Goal: Task Accomplishment & Management: Manage account settings

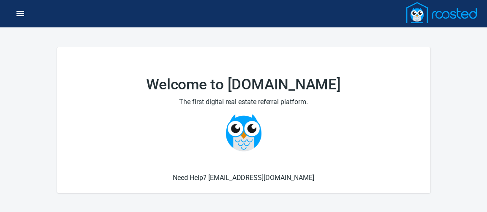
click at [19, 12] on icon "button" at bounding box center [20, 13] width 10 height 10
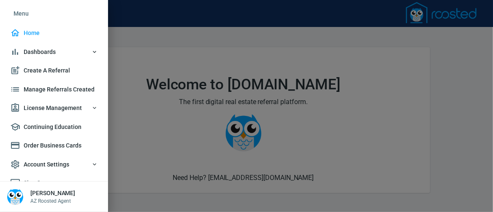
click at [91, 168] on icon "button" at bounding box center [94, 164] width 7 height 7
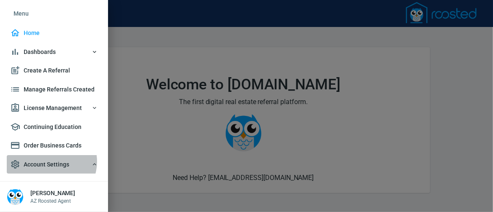
click at [49, 170] on span "Account Settings" at bounding box center [54, 165] width 88 height 11
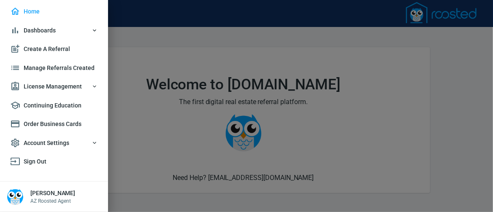
scroll to position [6, 0]
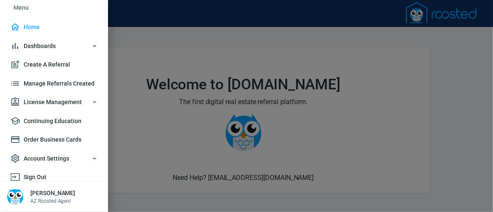
click at [23, 43] on span "Dashboards" at bounding box center [54, 46] width 88 height 11
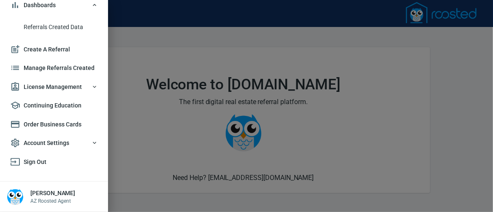
scroll to position [57, 0]
drag, startPoint x: 108, startPoint y: 125, endPoint x: 104, endPoint y: 201, distance: 75.7
click at [104, 201] on div "Menu Home Dashboards Referrals Created Data Create A Referral Manage Referrals …" at bounding box center [246, 106] width 493 height 212
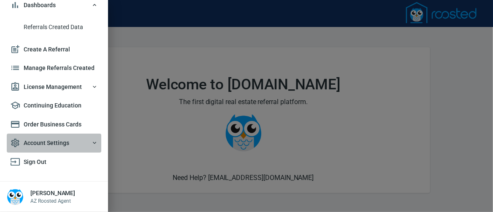
click at [91, 142] on icon "button" at bounding box center [94, 143] width 7 height 7
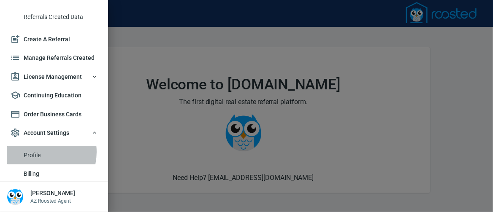
click at [36, 161] on span "Profile" at bounding box center [61, 155] width 74 height 11
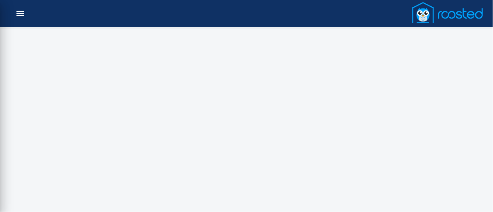
select select "AZ"
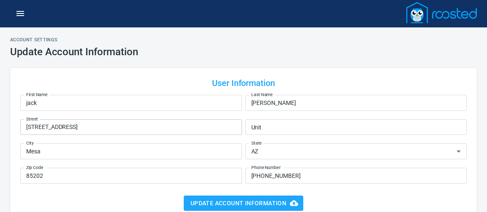
click at [78, 128] on input "[STREET_ADDRESS]" at bounding box center [131, 127] width 222 height 16
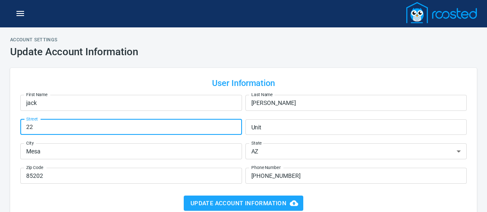
type input "2"
click at [47, 128] on input "[STREET_ADDRESS][PERSON_NAME]" at bounding box center [131, 127] width 222 height 16
type input "[STREET_ADDRESS][PERSON_NAME]"
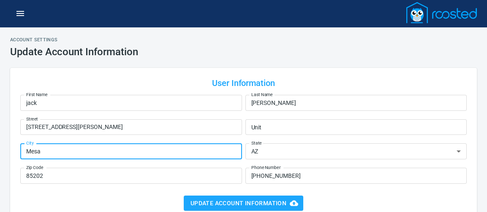
drag, startPoint x: 53, startPoint y: 155, endPoint x: 2, endPoint y: 144, distance: 51.8
click at [2, 144] on div "Account Settings Update Account Information User Information First Name jack Fi…" at bounding box center [243, 197] width 487 height 321
type input "[PERSON_NAME]"
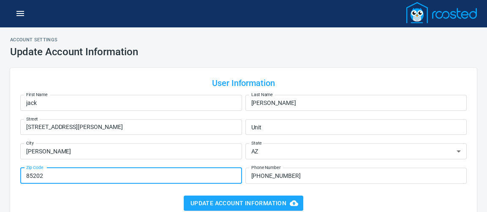
click at [42, 177] on input "85202" at bounding box center [131, 176] width 222 height 16
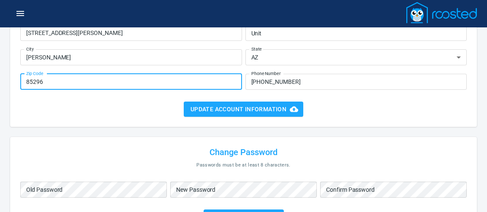
scroll to position [97, 0]
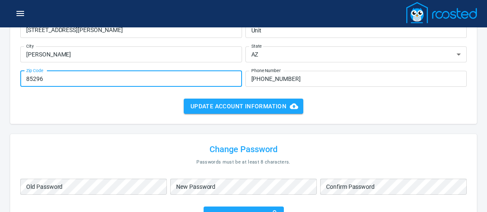
type input "85296"
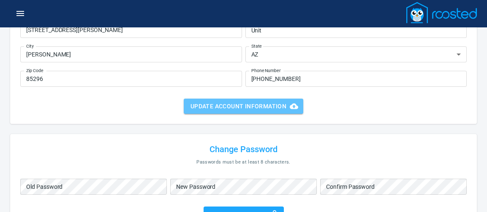
click at [241, 101] on span "Update Account Information" at bounding box center [243, 106] width 106 height 11
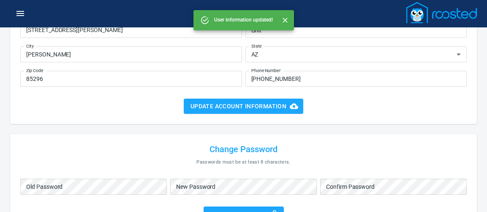
scroll to position [0, 0]
